Goal: Information Seeking & Learning: Find specific page/section

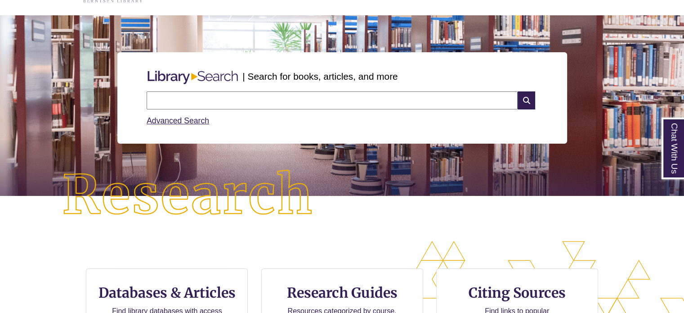
scroll to position [65, 0]
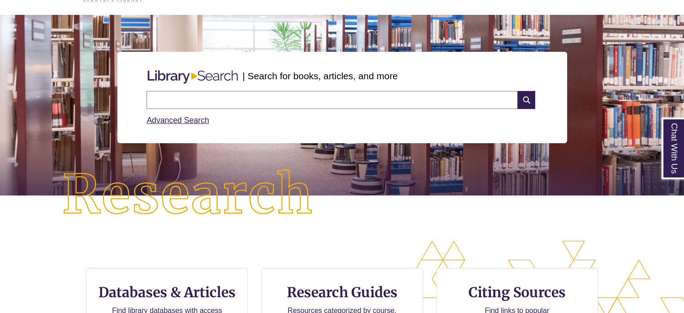
click at [222, 101] on input "text" at bounding box center [332, 100] width 371 height 18
click at [196, 119] on link "Advanced Search" at bounding box center [178, 120] width 63 height 9
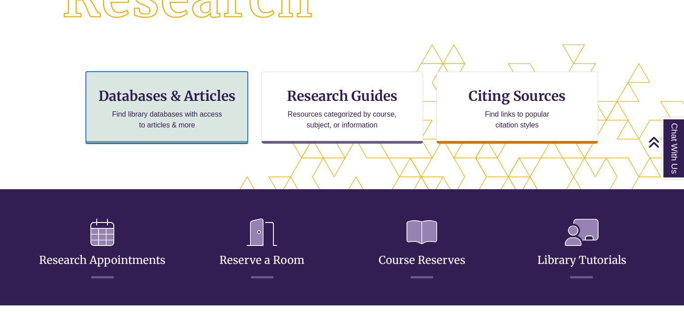
click at [148, 126] on p "Find library databases with access to articles & more" at bounding box center [166, 120] width 117 height 22
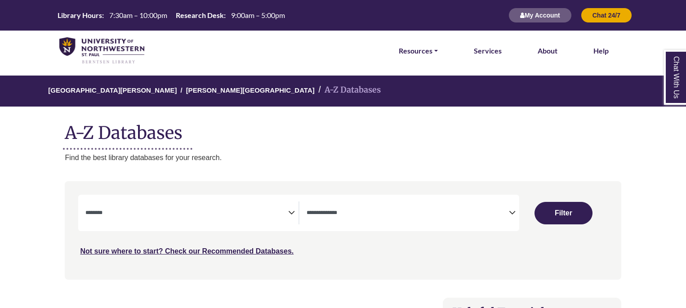
select select "Database Subject Filter"
select select "Database Types Filter"
select select "Database Subject Filter"
select select "Database Types Filter"
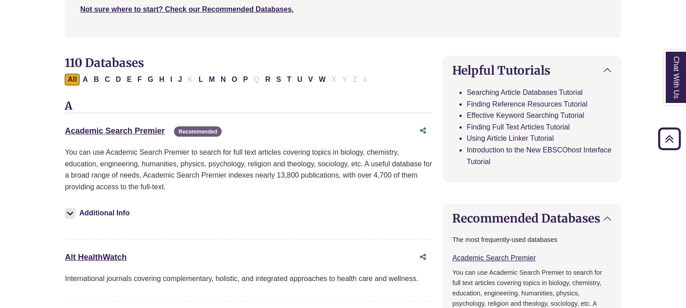
scroll to position [245, 0]
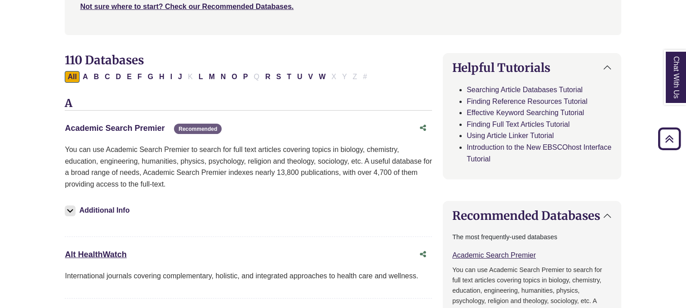
click at [147, 131] on link "Academic Search Premier This link opens in a new window" at bounding box center [115, 128] width 100 height 9
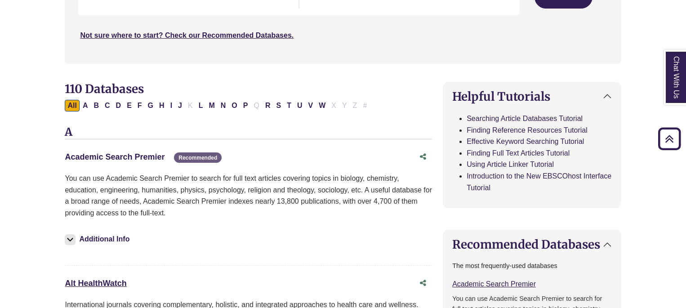
scroll to position [203, 0]
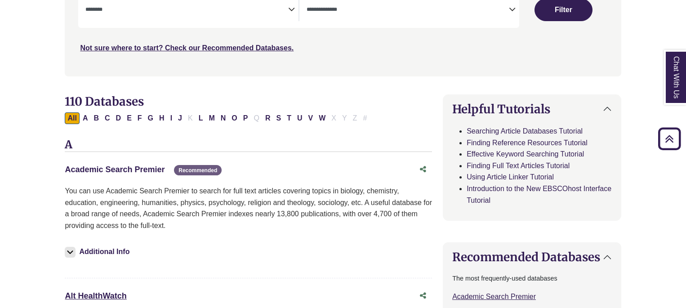
click at [115, 168] on link "Academic Search Premier This link opens in a new window" at bounding box center [115, 169] width 100 height 9
